Goal: Task Accomplishment & Management: Complete application form

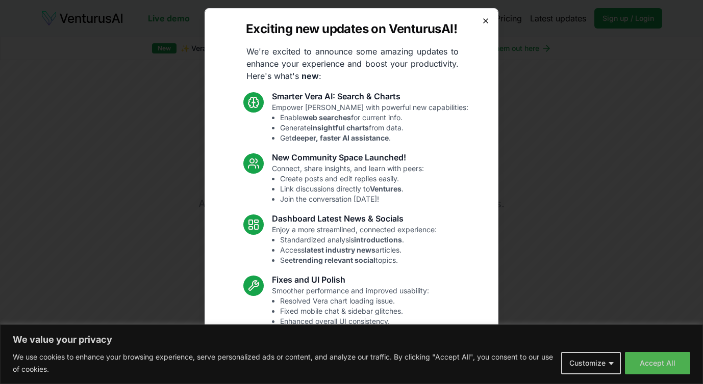
click at [483, 19] on icon "button" at bounding box center [485, 21] width 4 height 4
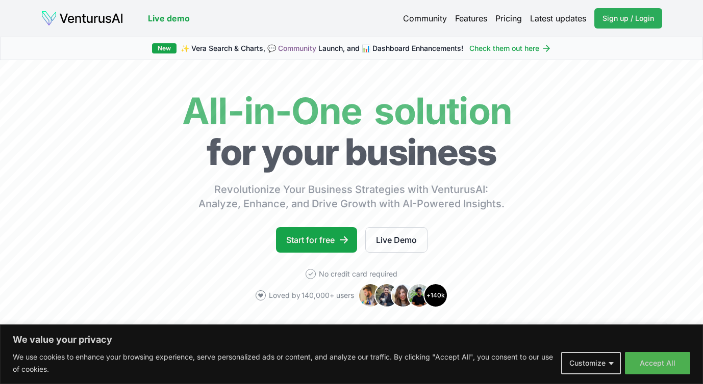
click at [650, 23] on span "Sign up / Login" at bounding box center [628, 18] width 52 height 10
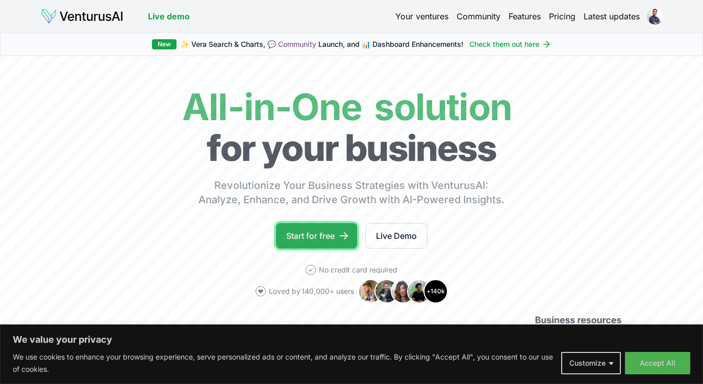
click at [318, 241] on link "Start for free" at bounding box center [316, 235] width 81 height 25
